Goal: Communication & Community: Answer question/provide support

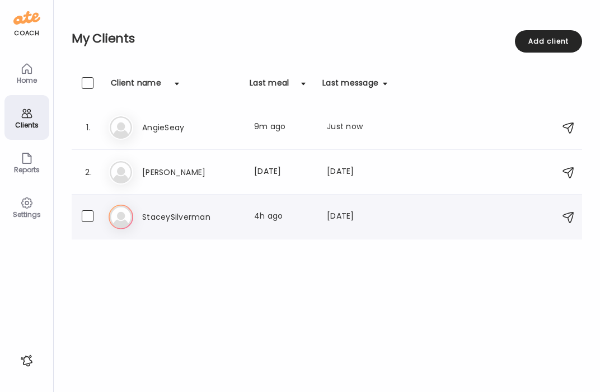
click at [188, 226] on div "St StaceySilverman Last meal: 4h ago Last message: [DATE] You: Also how are you…" at bounding box center [329, 217] width 440 height 25
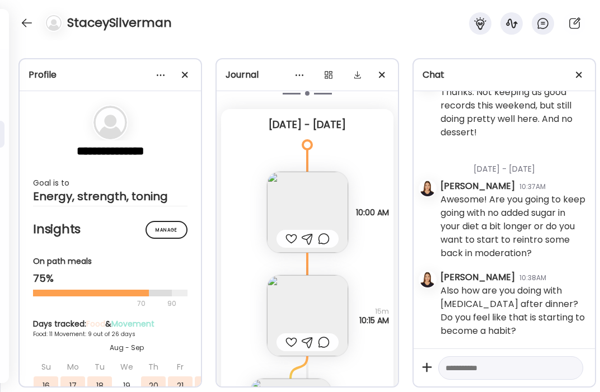
scroll to position [10092, 0]
click at [293, 232] on div at bounding box center [292, 238] width 12 height 13
click at [308, 198] on img at bounding box center [307, 211] width 81 height 81
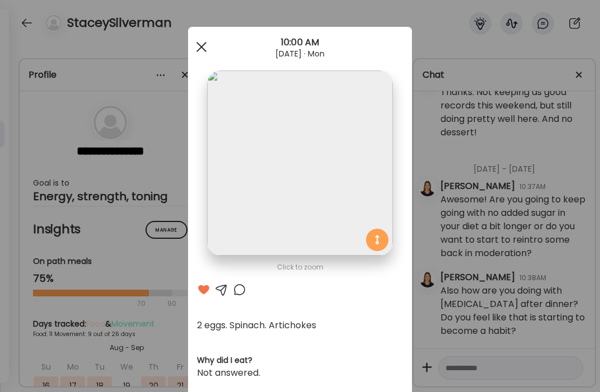
click at [200, 48] on span at bounding box center [201, 47] width 10 height 10
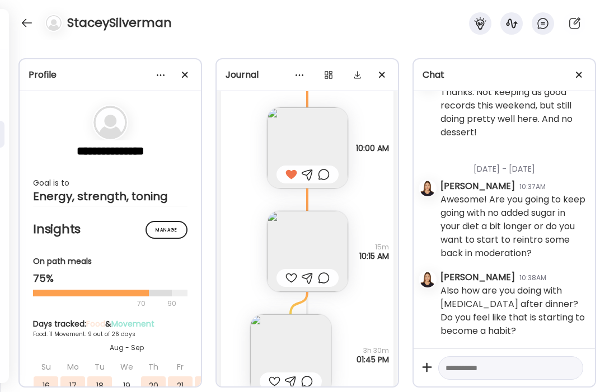
scroll to position [10165, 0]
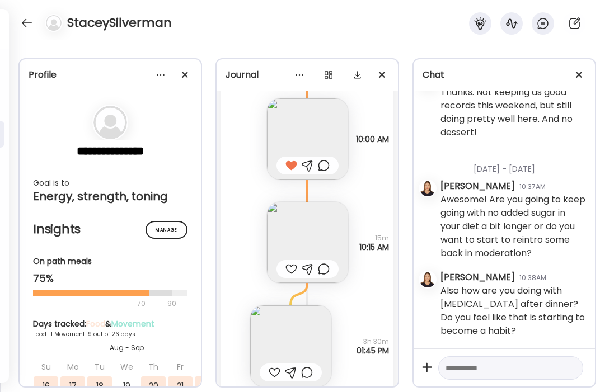
click at [290, 263] on div at bounding box center [292, 269] width 12 height 13
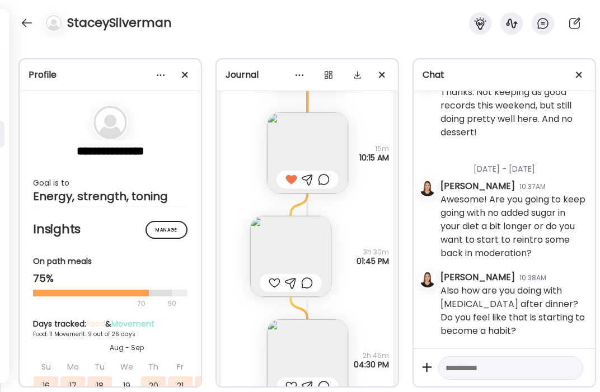
scroll to position [10255, 0]
click at [277, 276] on div at bounding box center [275, 282] width 12 height 13
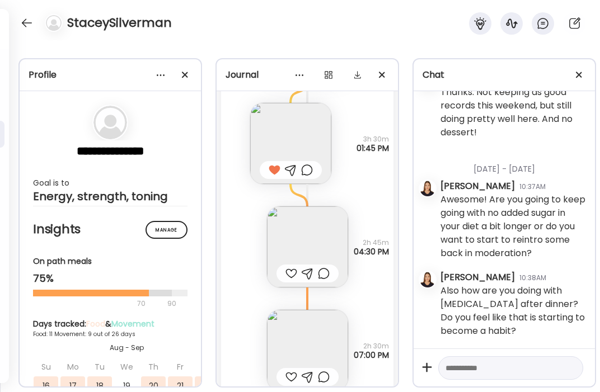
scroll to position [10371, 0]
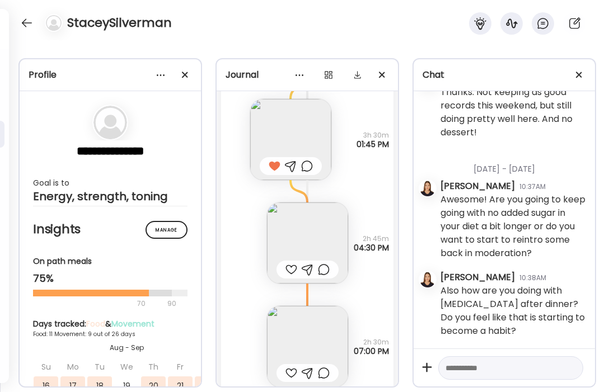
click at [278, 160] on div at bounding box center [275, 166] width 12 height 13
click at [293, 263] on div at bounding box center [292, 269] width 12 height 13
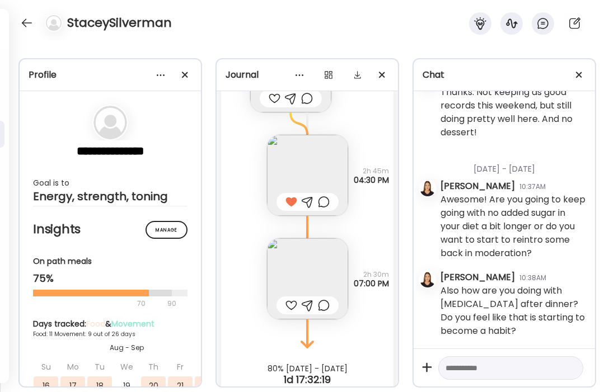
scroll to position [10452, 0]
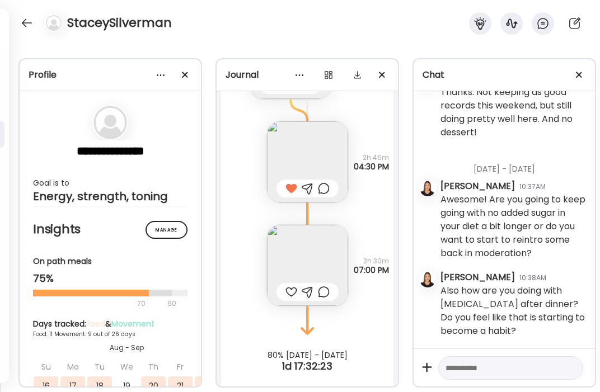
click at [334, 253] on img at bounding box center [307, 265] width 81 height 81
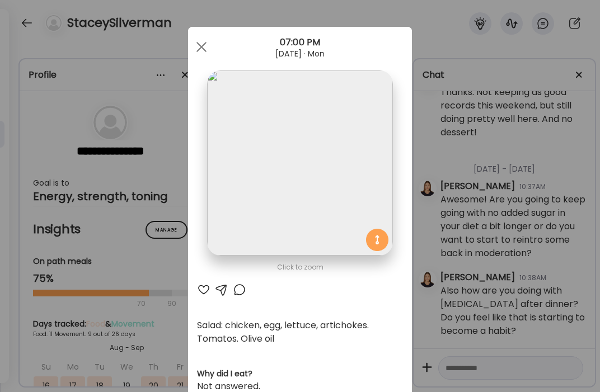
click at [204, 293] on div at bounding box center [203, 289] width 13 height 13
click at [199, 49] on span at bounding box center [201, 47] width 10 height 10
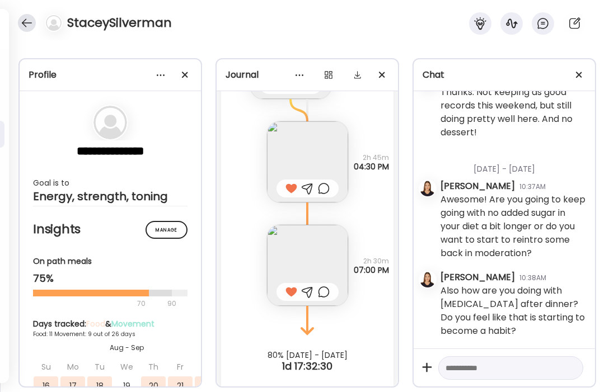
click at [26, 24] on div at bounding box center [27, 23] width 18 height 18
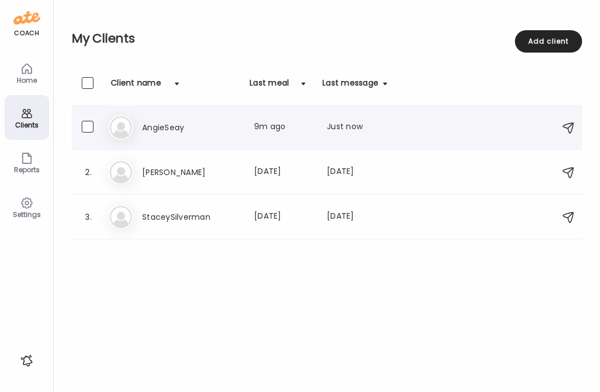
click at [180, 121] on h3 "AngieSeay" at bounding box center [191, 127] width 99 height 13
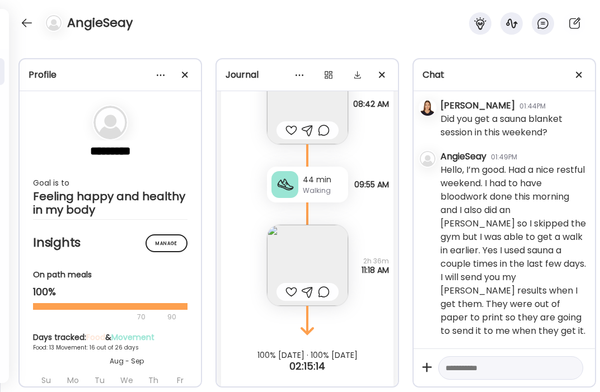
scroll to position [131653, 0]
click at [493, 364] on textarea at bounding box center [501, 368] width 110 height 13
type textarea "**********"
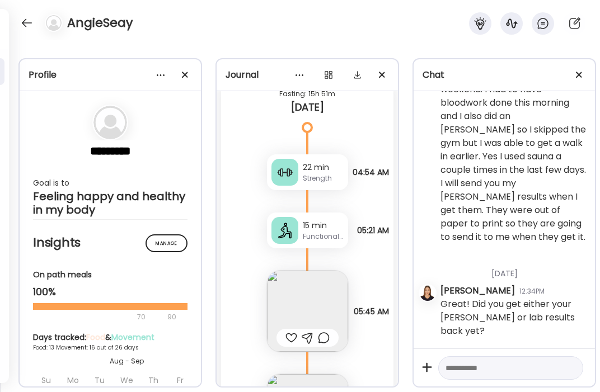
scroll to position [12651, 0]
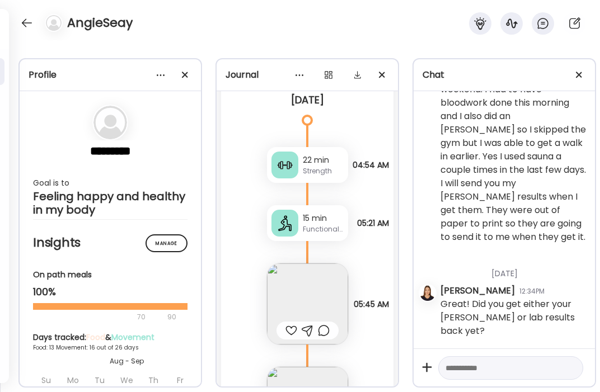
click at [293, 324] on div at bounding box center [292, 330] width 12 height 13
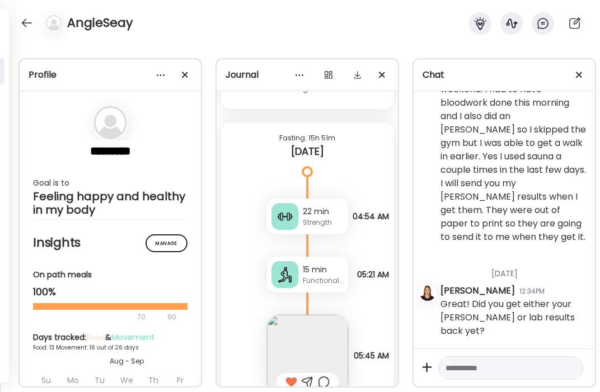
scroll to position [12599, 0]
click at [507, 368] on textarea at bounding box center [501, 368] width 110 height 13
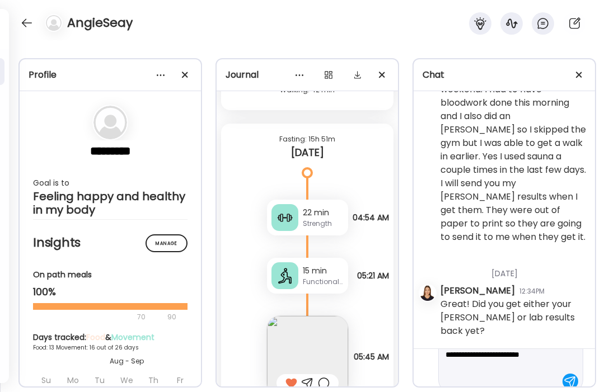
scroll to position [53, 0]
type textarea "**********"
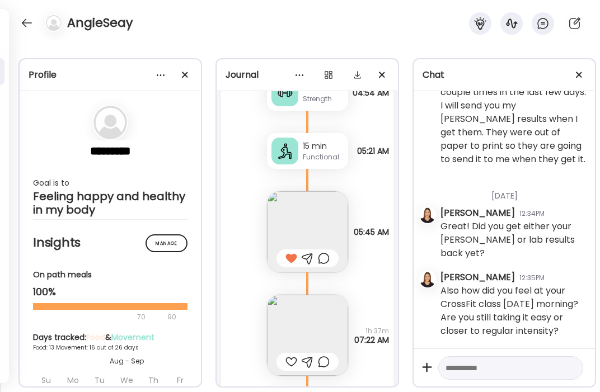
scroll to position [12725, 0]
click at [318, 313] on img at bounding box center [307, 334] width 81 height 81
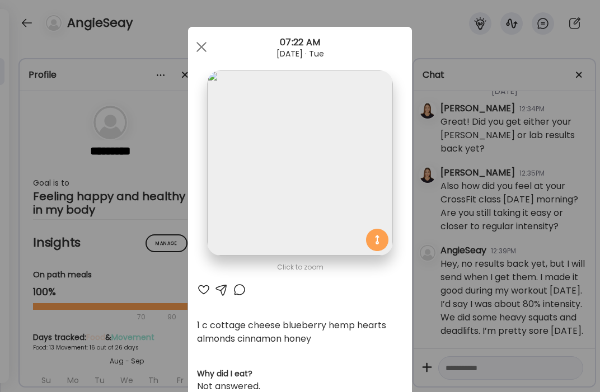
scroll to position [131944, 0]
click at [204, 290] on div at bounding box center [203, 289] width 13 height 13
click at [196, 53] on div at bounding box center [201, 47] width 22 height 22
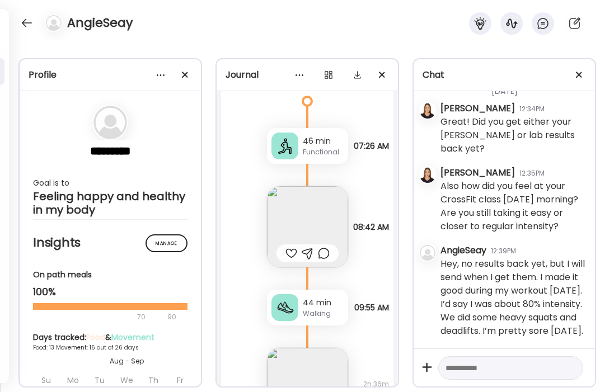
scroll to position [13282, 0]
click at [322, 210] on img at bounding box center [307, 225] width 81 height 81
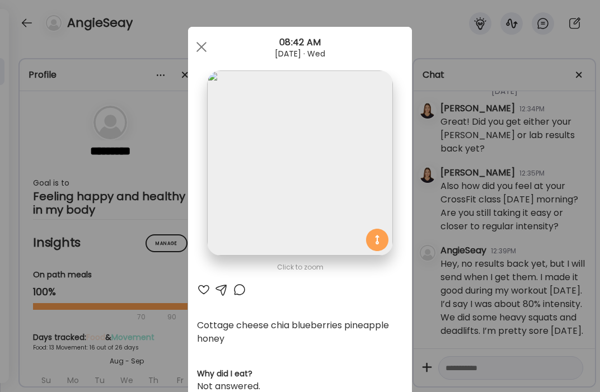
click at [203, 289] on div at bounding box center [203, 289] width 13 height 13
click at [199, 49] on span at bounding box center [201, 47] width 10 height 10
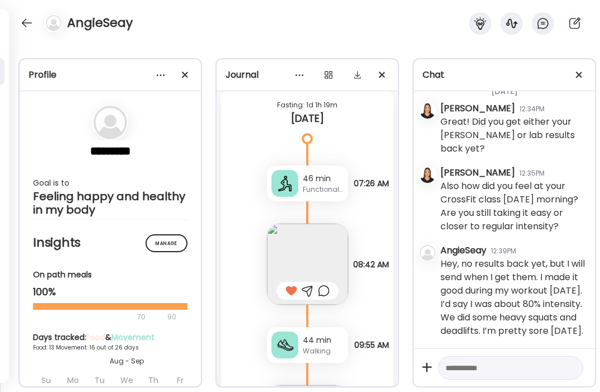
scroll to position [13238, 0]
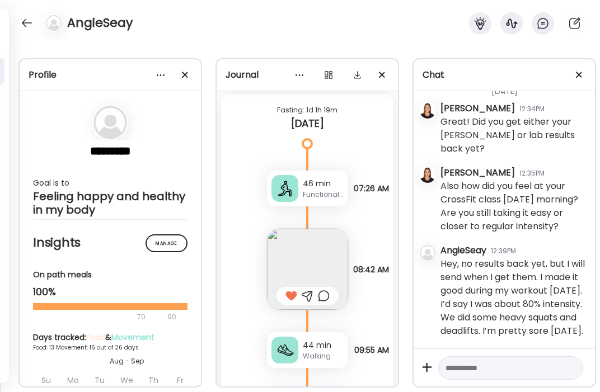
click at [291, 289] on div at bounding box center [292, 295] width 12 height 13
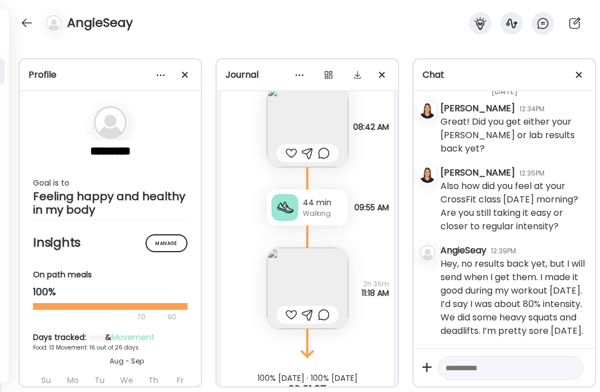
scroll to position [13381, 0]
click at [291, 283] on img at bounding box center [307, 287] width 81 height 81
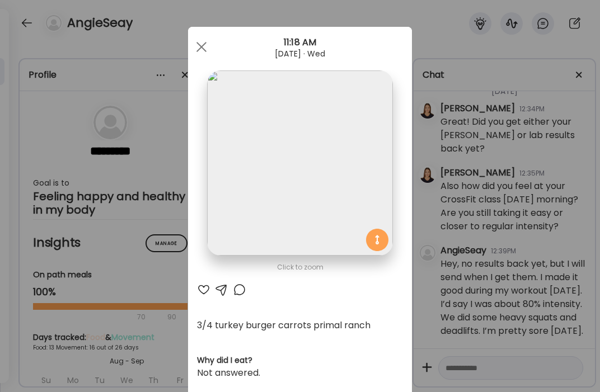
click at [205, 294] on div at bounding box center [203, 289] width 13 height 13
click at [199, 52] on div at bounding box center [201, 47] width 22 height 22
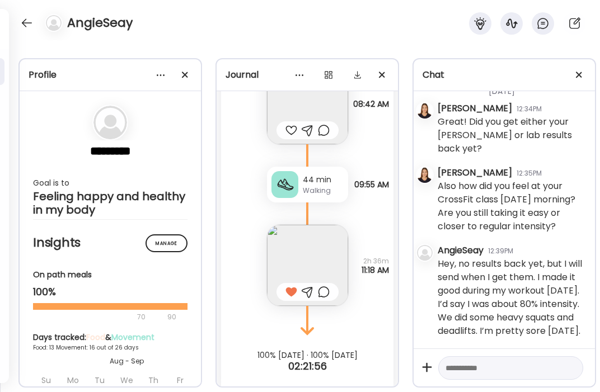
scroll to position [131944, 7]
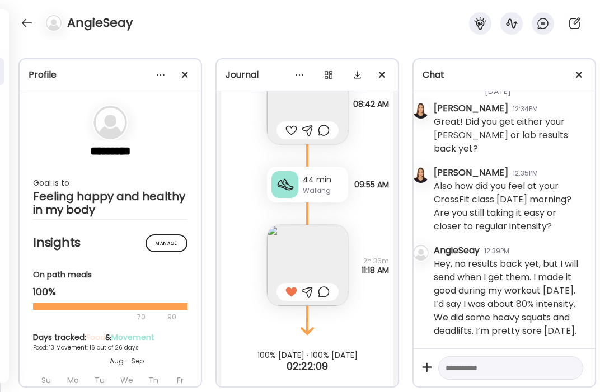
click at [521, 372] on textarea at bounding box center [501, 368] width 110 height 13
drag, startPoint x: 470, startPoint y: 369, endPoint x: 442, endPoint y: 369, distance: 28.6
click at [442, 369] on div "**********" at bounding box center [510, 348] width 145 height 64
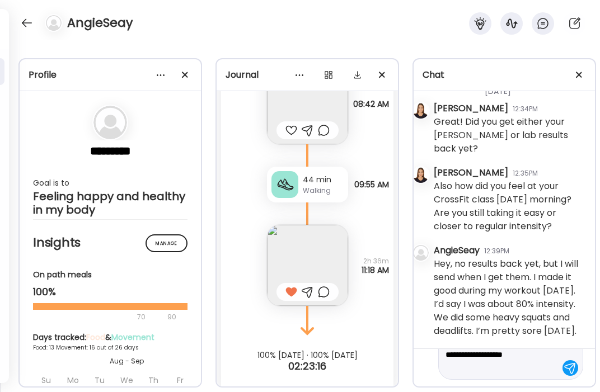
type textarea "**********"
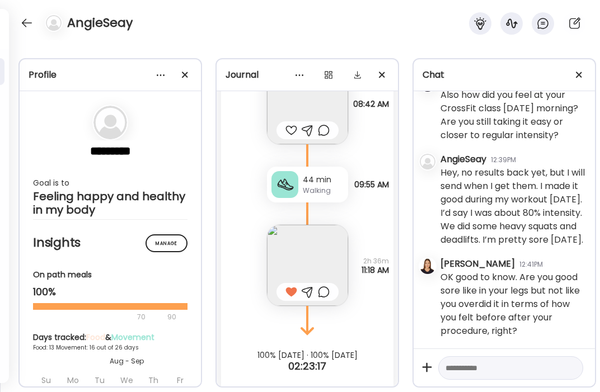
scroll to position [132036, 0]
click at [26, 16] on div at bounding box center [27, 23] width 18 height 18
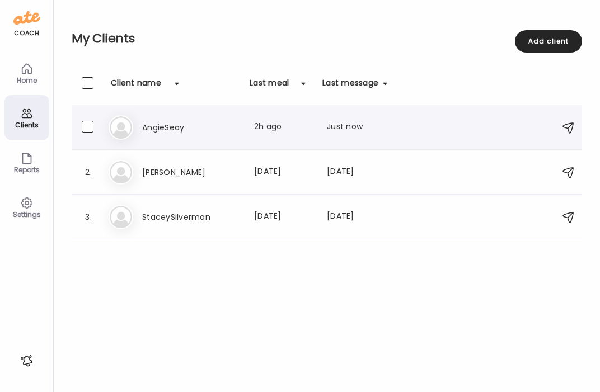
click at [165, 134] on div "An AngieSeay Last meal: 2h ago Last message: Just now You: OK good to know. Are…" at bounding box center [329, 127] width 440 height 25
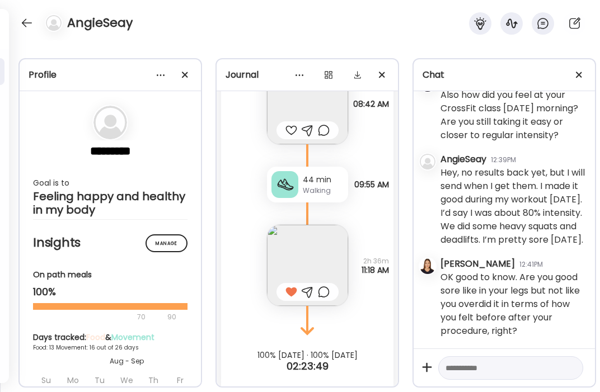
click at [504, 369] on textarea at bounding box center [501, 368] width 110 height 13
paste textarea "**********"
click at [456, 369] on textarea "**********" at bounding box center [501, 394] width 110 height 67
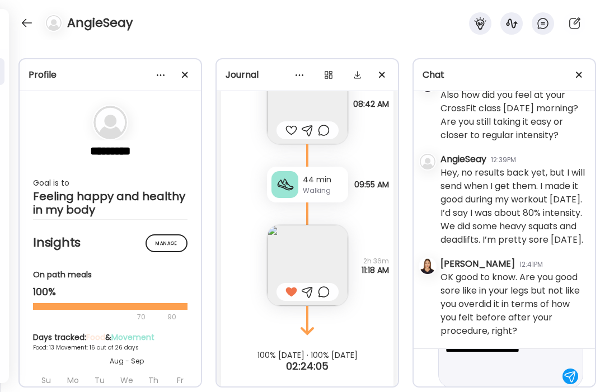
click at [499, 380] on textarea "**********" at bounding box center [501, 343] width 110 height 81
type textarea "**********"
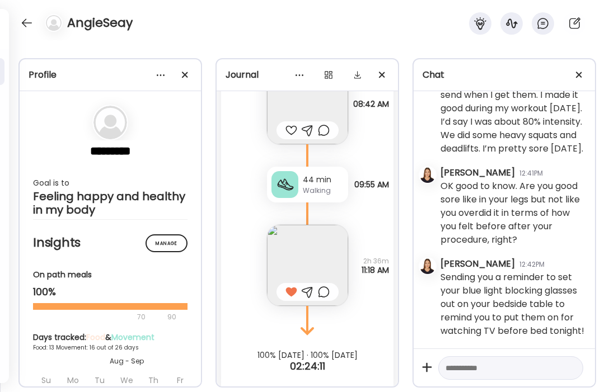
scroll to position [132127, 0]
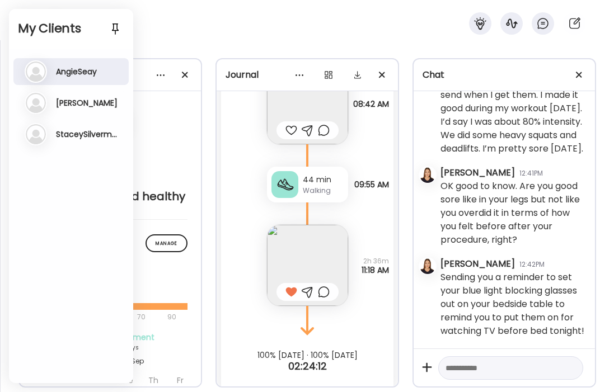
click at [23, 23] on h2 "My Clients" at bounding box center [71, 28] width 106 height 17
click at [73, 73] on h3 "AngieSeay" at bounding box center [76, 72] width 41 height 10
